Goal: Task Accomplishment & Management: Manage account settings

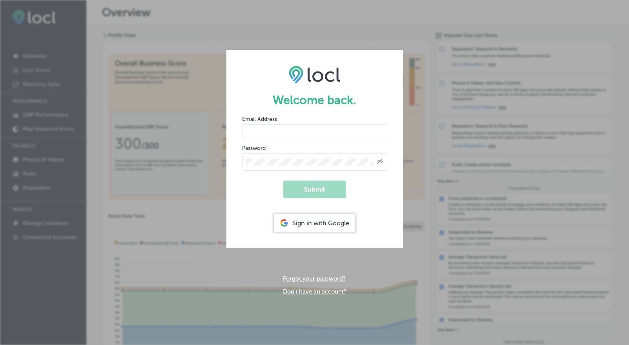
click at [291, 136] on input "email" at bounding box center [314, 132] width 145 height 16
type input "[PERSON_NAME][EMAIL_ADDRESS][DOMAIN_NAME]"
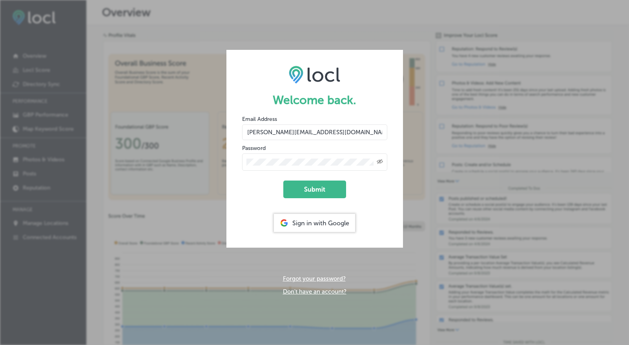
click at [380, 161] on icon "Created with Sketch." at bounding box center [379, 161] width 6 height 5
click at [336, 187] on button "Submit" at bounding box center [314, 189] width 63 height 18
click at [306, 193] on button "Submit" at bounding box center [314, 189] width 63 height 18
click at [315, 192] on button "Submit" at bounding box center [314, 189] width 63 height 18
click at [323, 187] on button "Submit" at bounding box center [314, 189] width 63 height 18
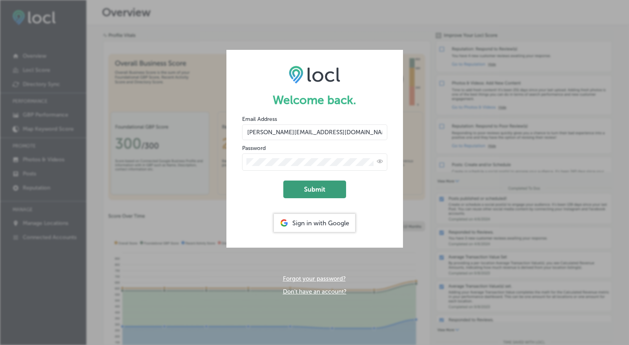
click at [322, 184] on button "Submit" at bounding box center [314, 189] width 63 height 18
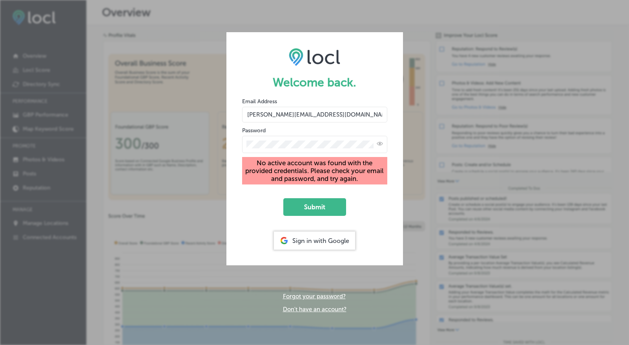
click at [320, 294] on link "Forgot your password?" at bounding box center [314, 295] width 63 height 7
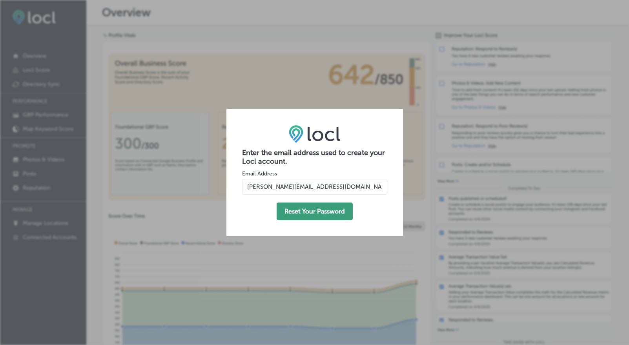
click at [321, 208] on button "Reset Your Password" at bounding box center [314, 211] width 76 height 18
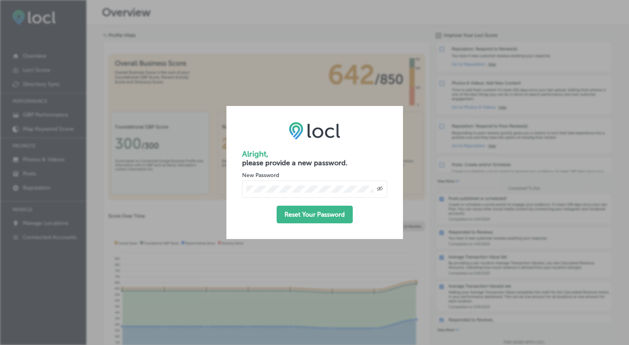
click at [382, 189] on icon "Created with Sketch." at bounding box center [379, 188] width 6 height 5
click at [318, 211] on button "Reset Your Password" at bounding box center [314, 214] width 76 height 18
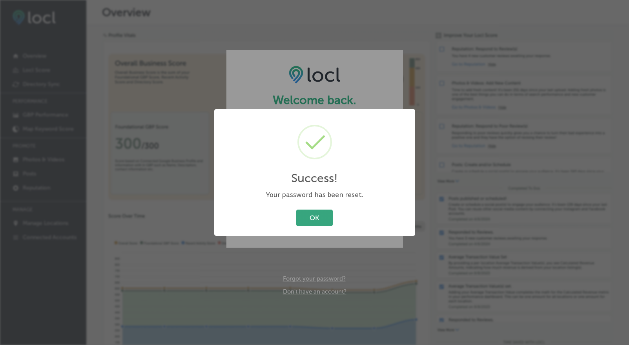
click at [315, 213] on button "OK" at bounding box center [314, 217] width 36 height 16
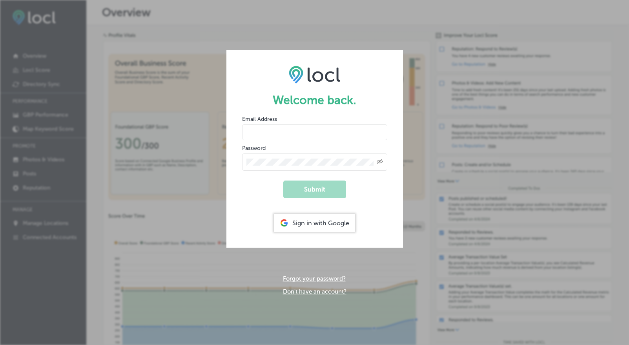
click at [340, 137] on input "email" at bounding box center [314, 132] width 145 height 16
type input "[PERSON_NAME][EMAIL_ADDRESS][DOMAIN_NAME]"
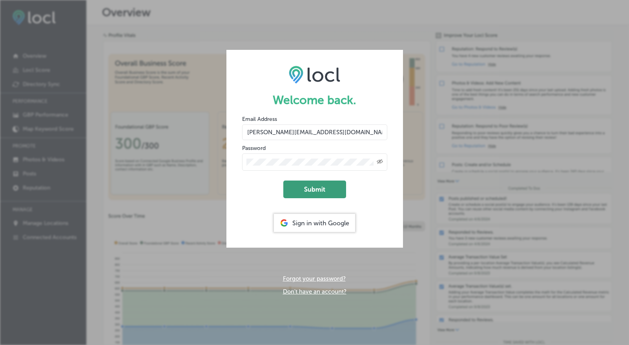
click at [304, 193] on button "Submit" at bounding box center [314, 189] width 63 height 18
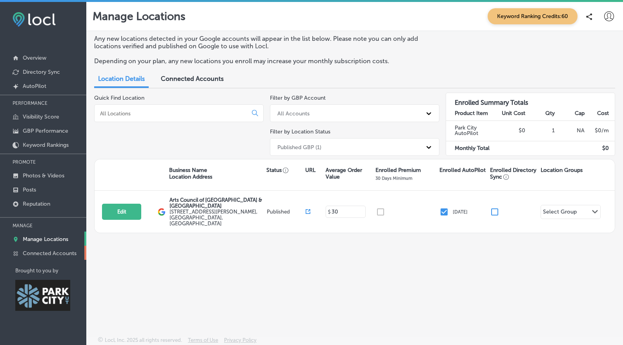
click at [60, 252] on p "Connected Accounts" at bounding box center [50, 253] width 54 height 7
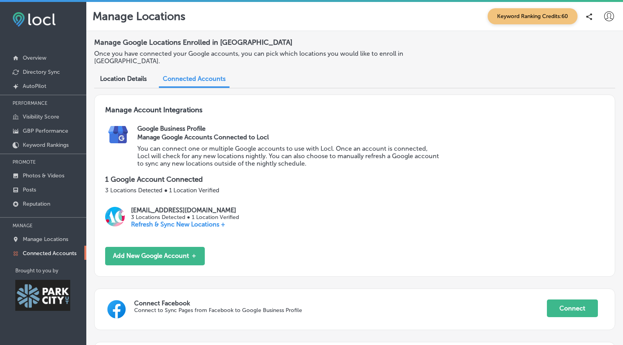
click at [132, 75] on span "Location Details" at bounding box center [123, 78] width 47 height 7
